Goal: Obtain resource: Obtain resource

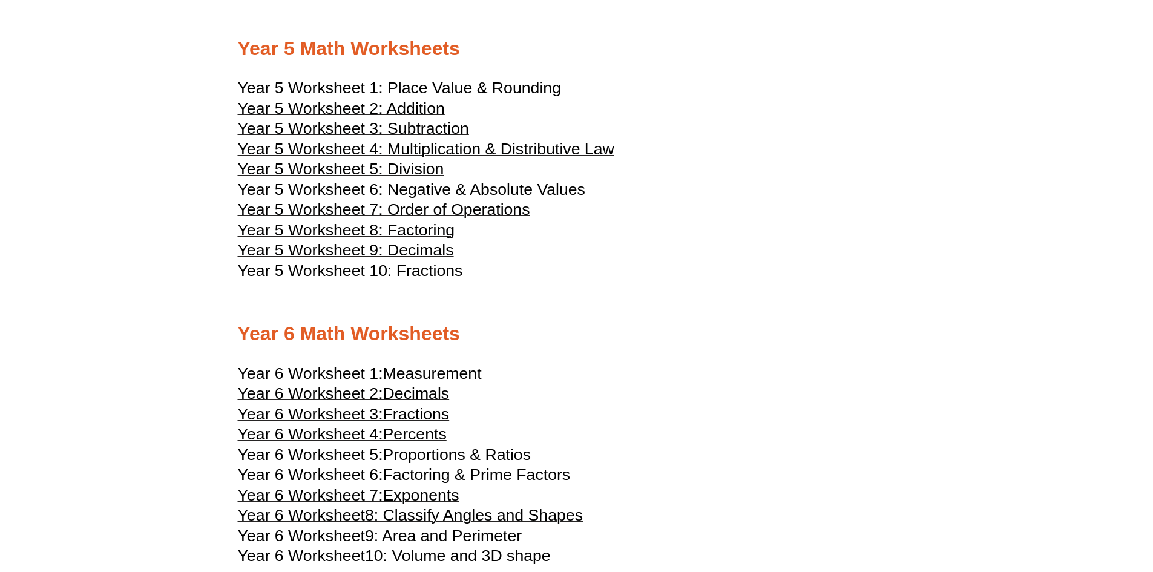
scroll to position [2059, 0]
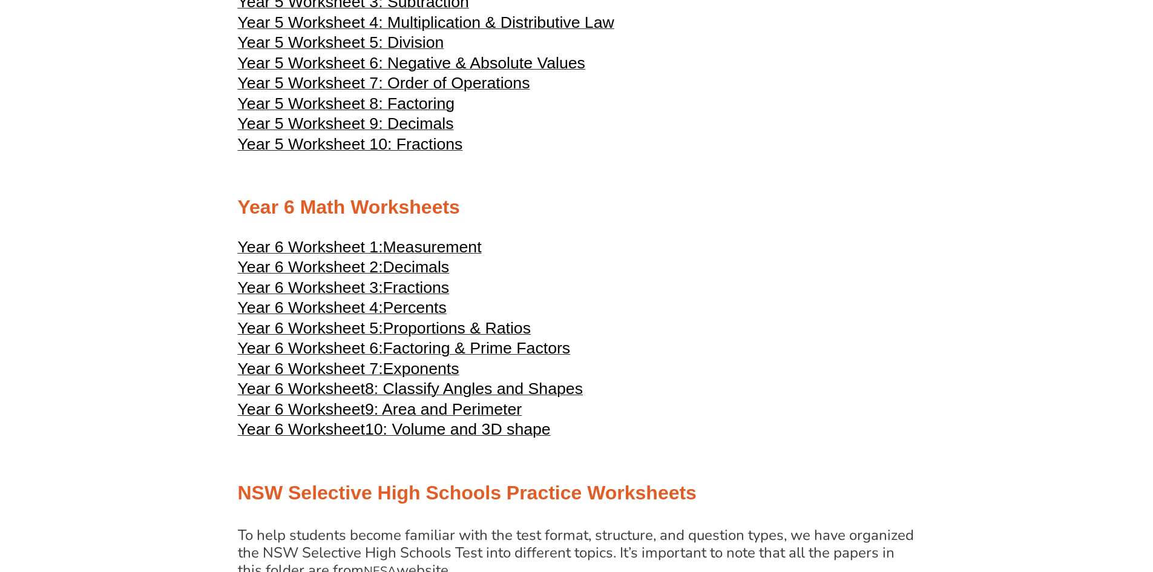
click at [420, 250] on span "Measurement" at bounding box center [432, 247] width 99 height 18
click at [389, 266] on span "Decimals" at bounding box center [416, 267] width 67 height 18
click at [363, 283] on span "Year 6 Worksheet 3:" at bounding box center [310, 288] width 145 height 18
click at [408, 314] on span "Percents" at bounding box center [415, 308] width 64 height 18
click at [425, 332] on span "Proportions & Ratios" at bounding box center [457, 328] width 148 height 18
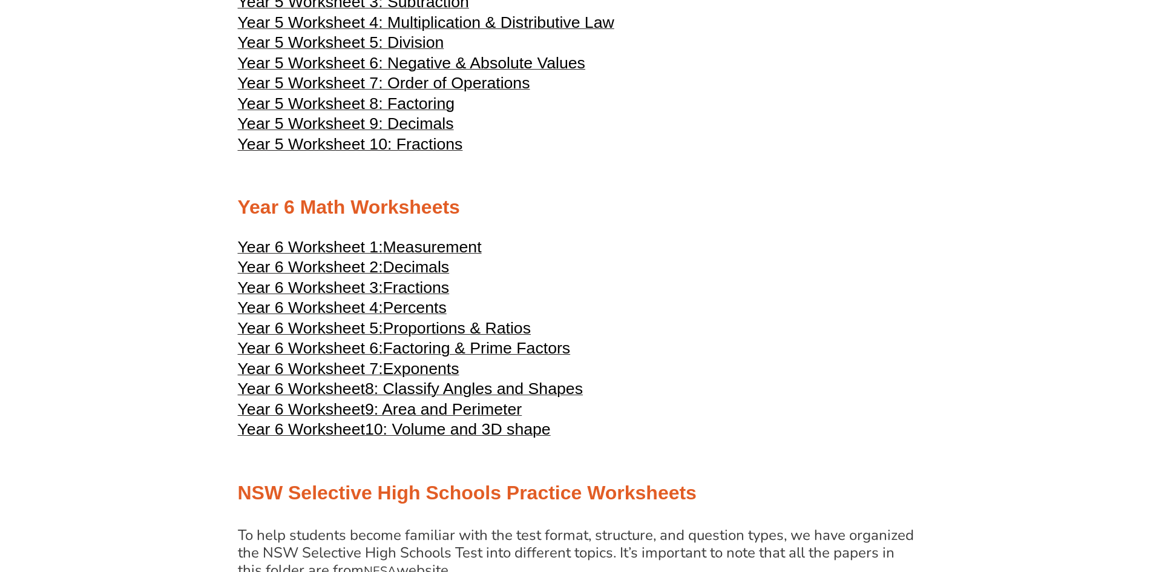
click at [463, 346] on span "Factoring & Prime Factors" at bounding box center [477, 348] width 188 height 18
click at [415, 374] on span "Exponents" at bounding box center [421, 369] width 76 height 18
click at [417, 384] on span "8: Classify Angles and Shapes" at bounding box center [474, 389] width 218 height 18
click at [434, 404] on span "9: Area and Perimeter" at bounding box center [443, 409] width 157 height 18
drag, startPoint x: 497, startPoint y: 432, endPoint x: 514, endPoint y: 425, distance: 18.2
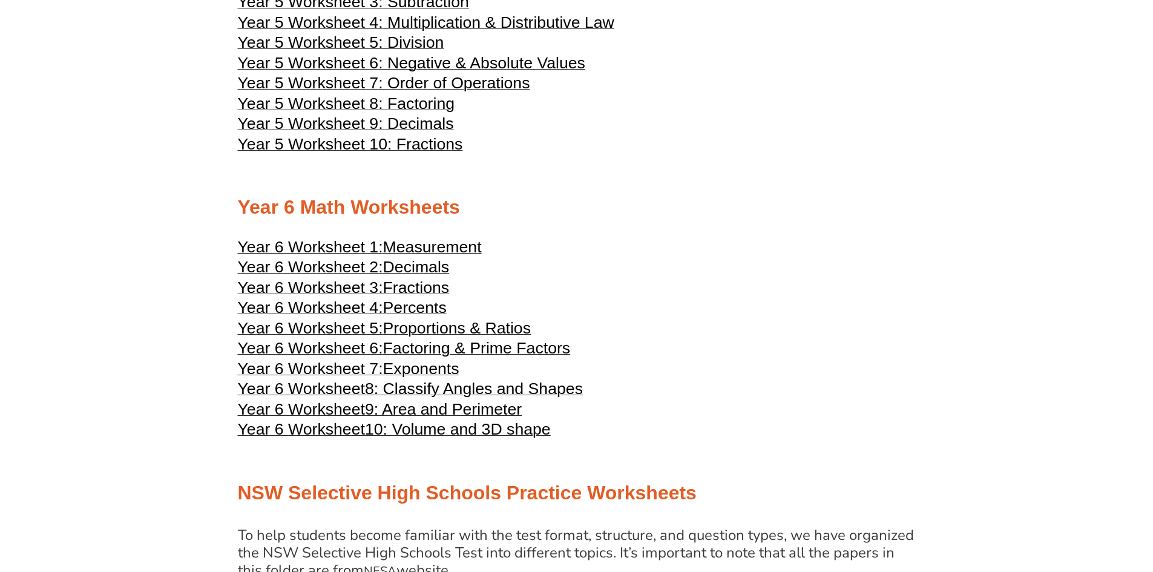
click at [497, 432] on span "10: Volume and 3D shape" at bounding box center [458, 429] width 186 height 18
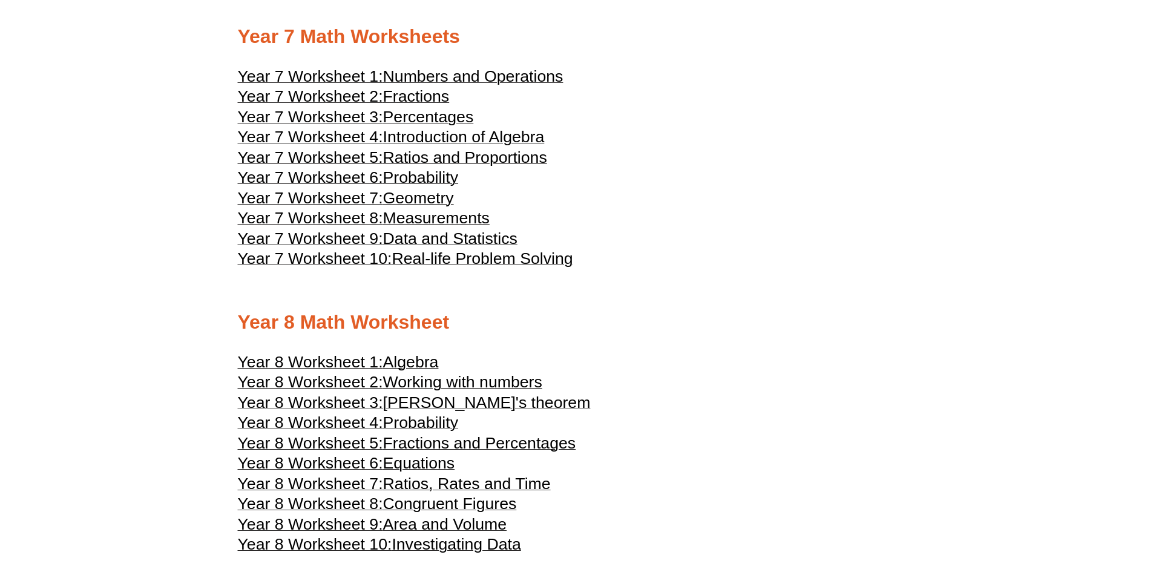
scroll to position [2604, 0]
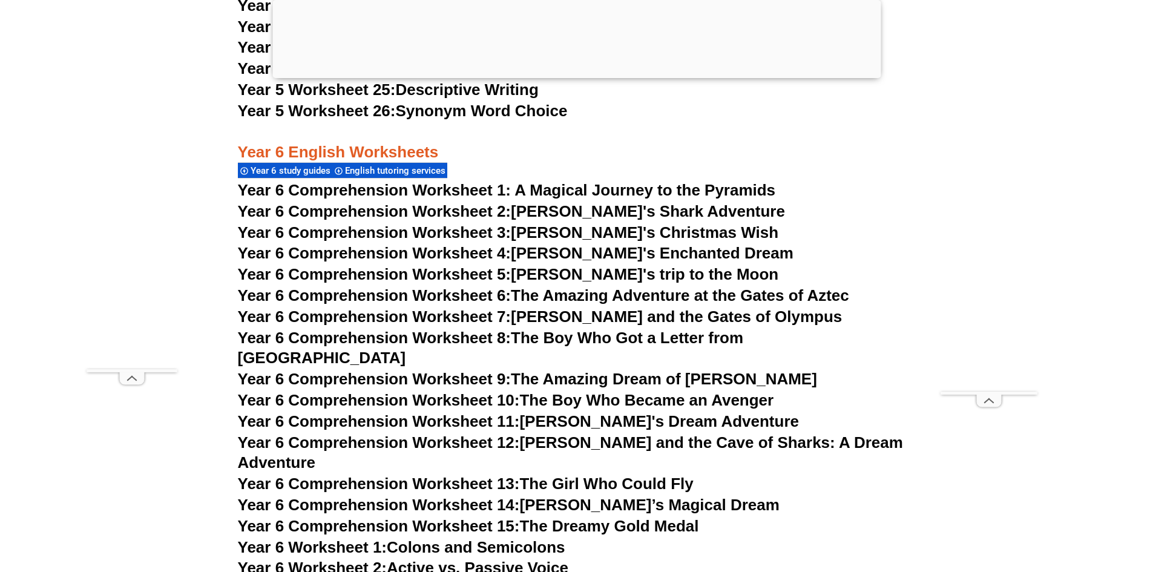
scroll to position [6778, 0]
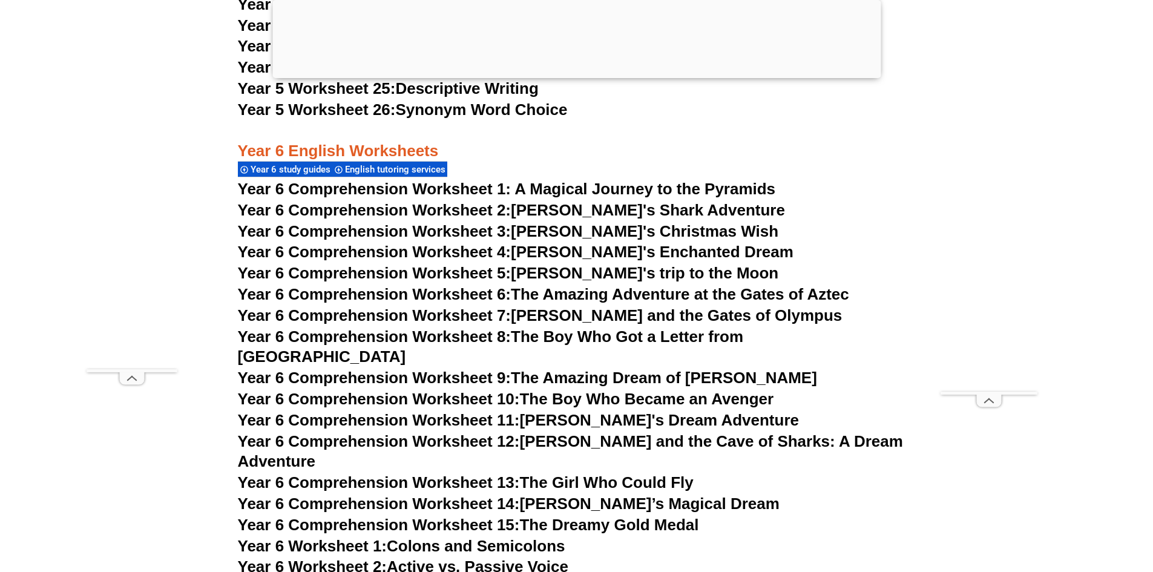
click at [581, 190] on span "Year 6 Comprehension Worksheet 1: A Magical Journey to the Pyramids" at bounding box center [507, 189] width 538 height 18
click at [386, 193] on span "Year 6 Comprehension Worksheet 1: A Magical Journey to the Pyramids" at bounding box center [507, 189] width 538 height 18
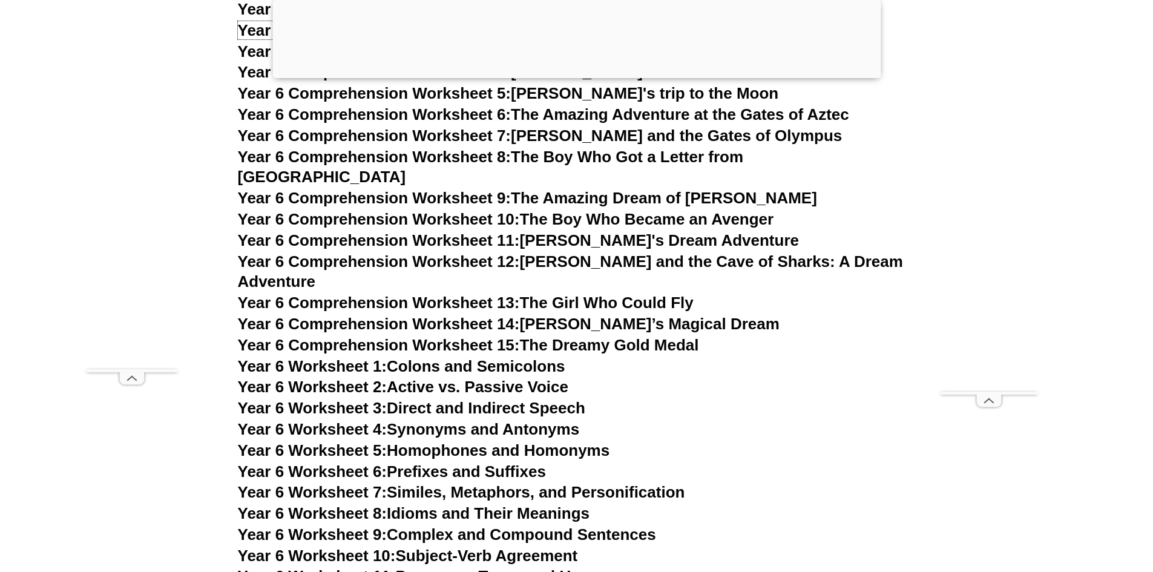
scroll to position [6960, 0]
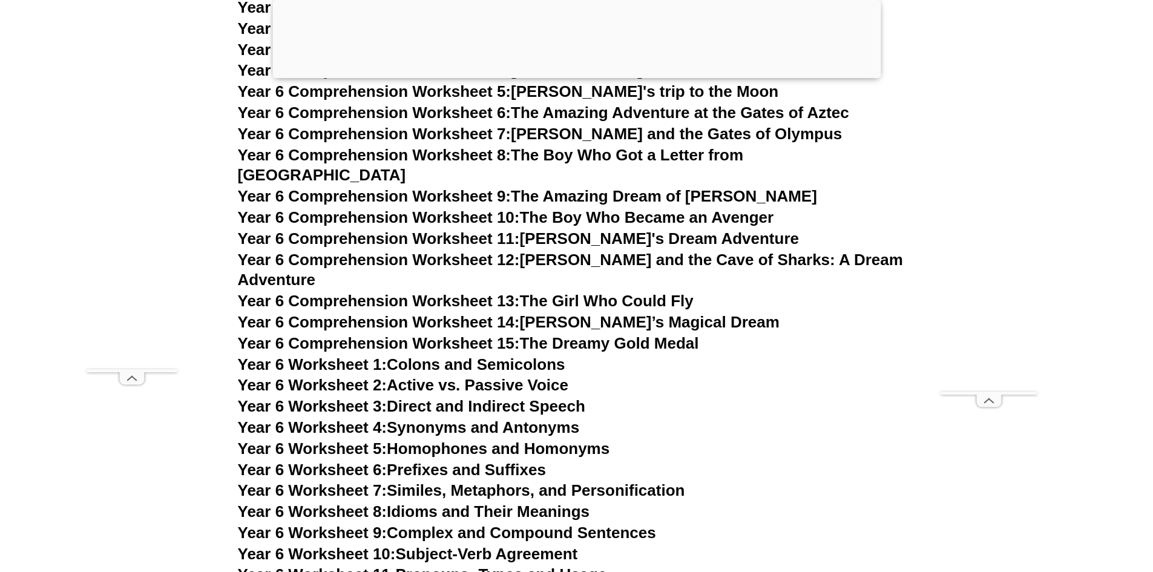
click at [384, 355] on span "Year 6 Worksheet 1:" at bounding box center [313, 364] width 150 height 18
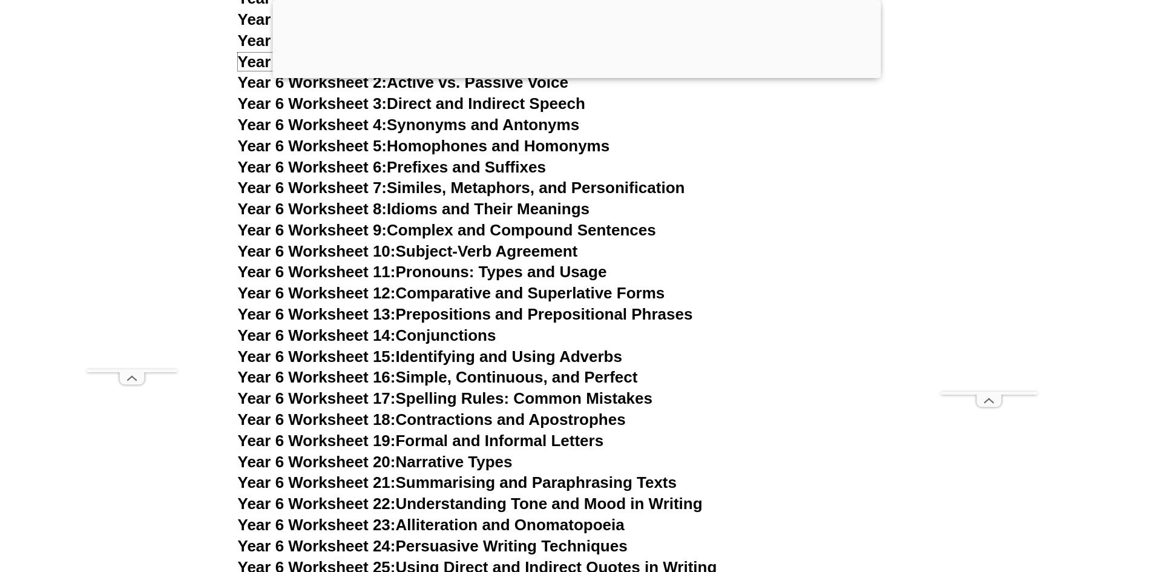
scroll to position [7020, 0]
